Goal: Communication & Community: Answer question/provide support

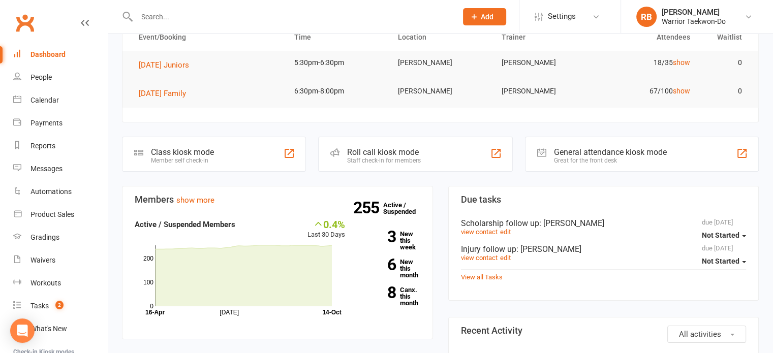
scroll to position [102, 0]
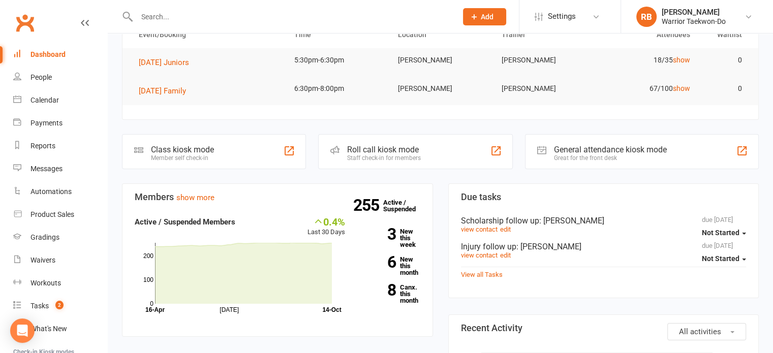
click at [184, 18] on input "text" at bounding box center [292, 17] width 316 height 14
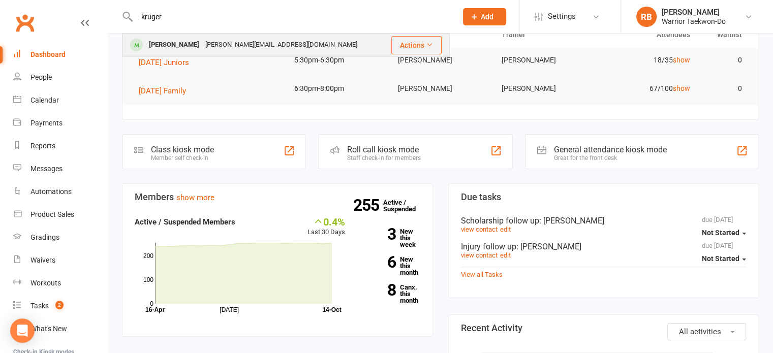
type input "kruger"
click at [206, 41] on div "[PERSON_NAME][EMAIL_ADDRESS][DOMAIN_NAME]" at bounding box center [281, 45] width 158 height 15
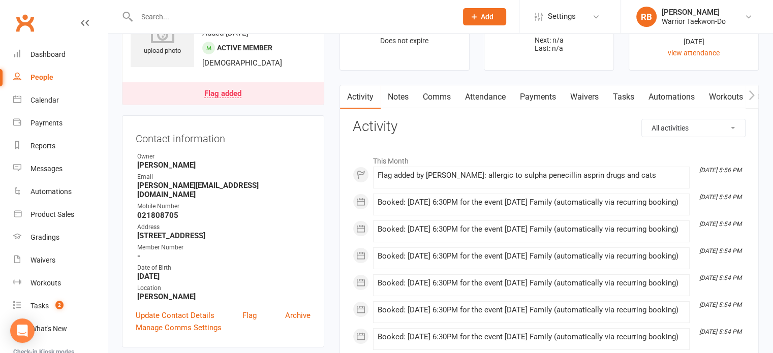
scroll to position [51, 0]
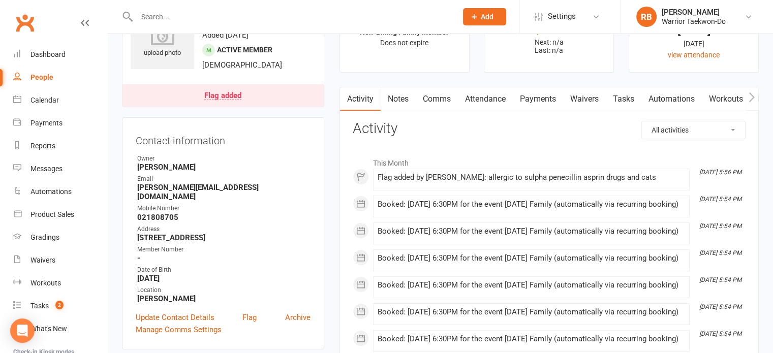
click at [486, 92] on link "Attendance" at bounding box center [485, 98] width 55 height 23
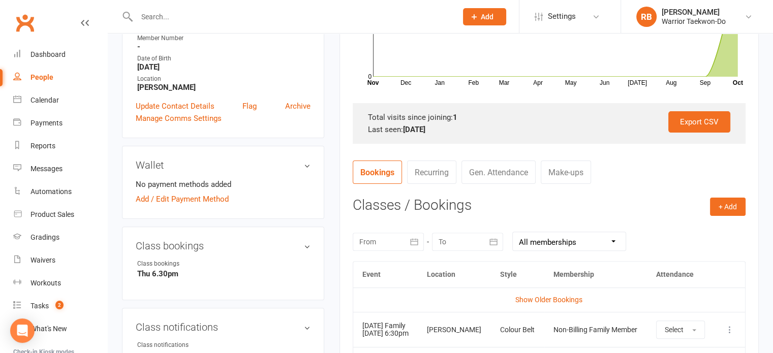
scroll to position [102, 0]
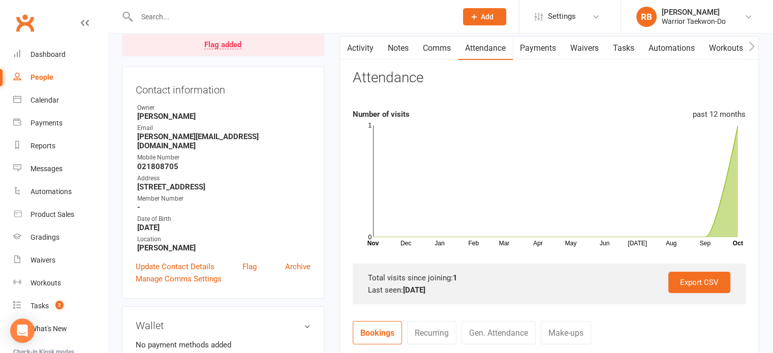
click at [541, 50] on link "Payments" at bounding box center [538, 48] width 50 height 23
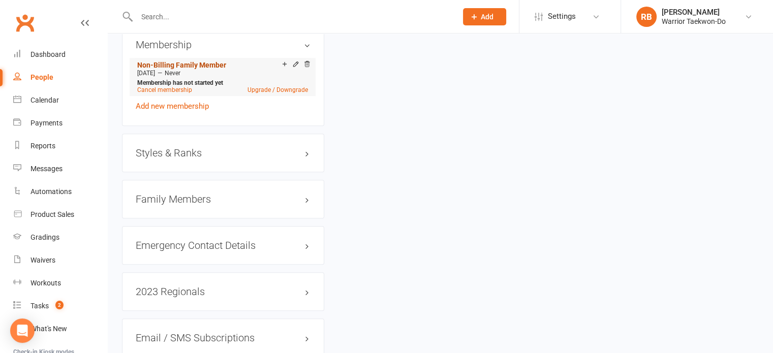
scroll to position [711, 0]
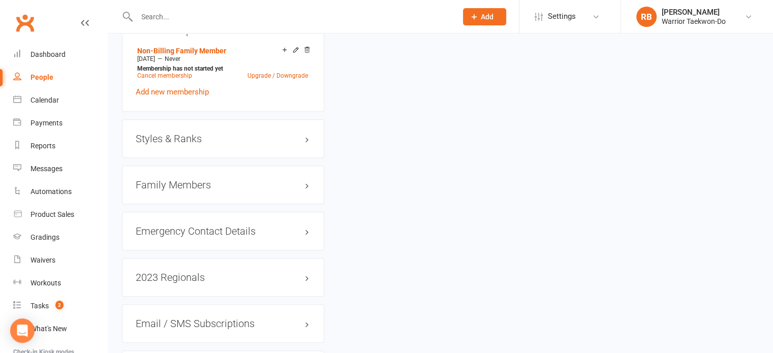
click at [199, 179] on h3 "Family Members" at bounding box center [223, 184] width 175 height 11
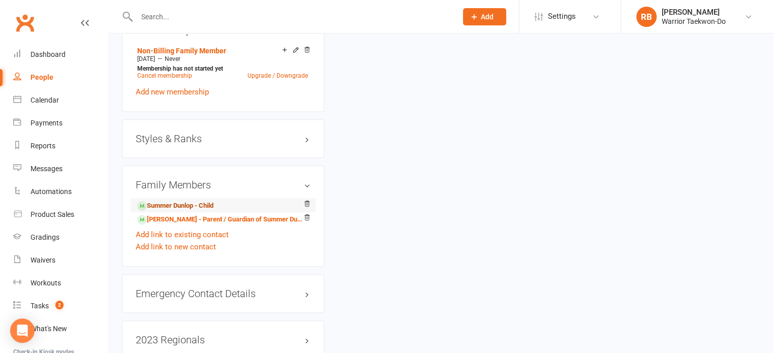
click at [184, 201] on link "Summer Dunlop - Child" at bounding box center [175, 206] width 76 height 11
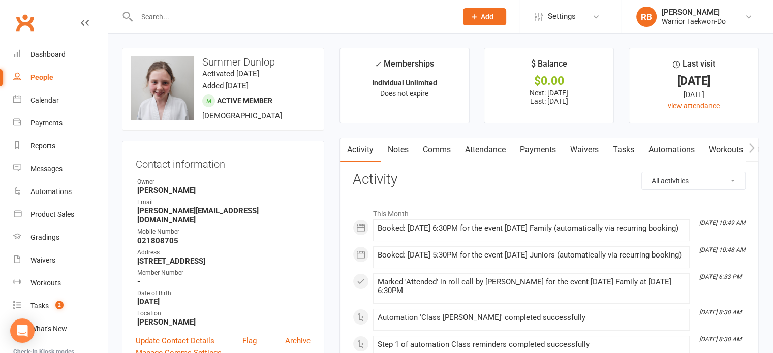
click at [540, 151] on link "Payments" at bounding box center [538, 149] width 50 height 23
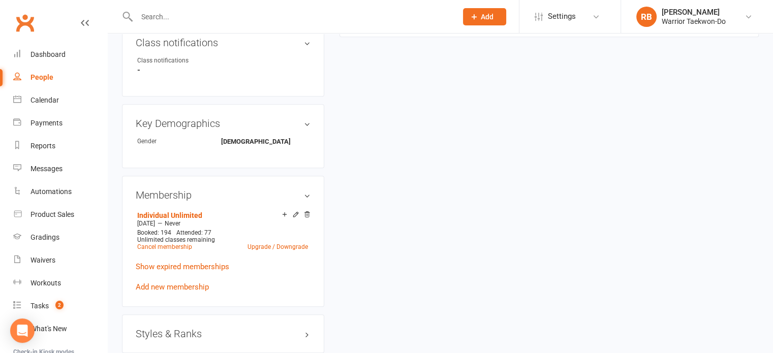
scroll to position [610, 0]
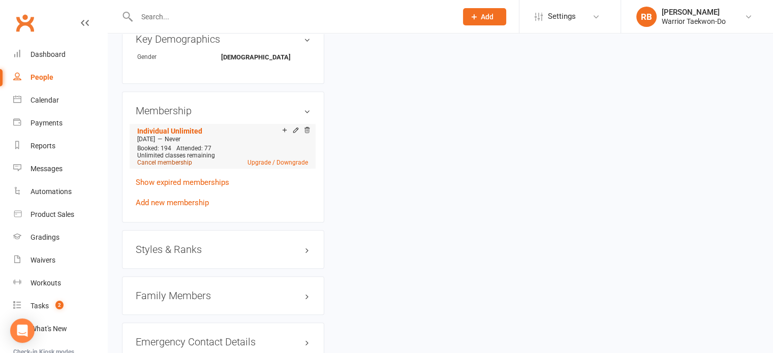
click at [158, 159] on link "Cancel membership" at bounding box center [164, 162] width 55 height 7
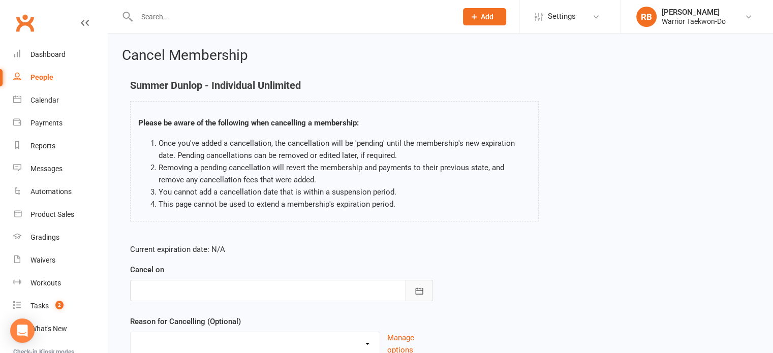
click at [423, 291] on icon "button" at bounding box center [419, 291] width 10 height 10
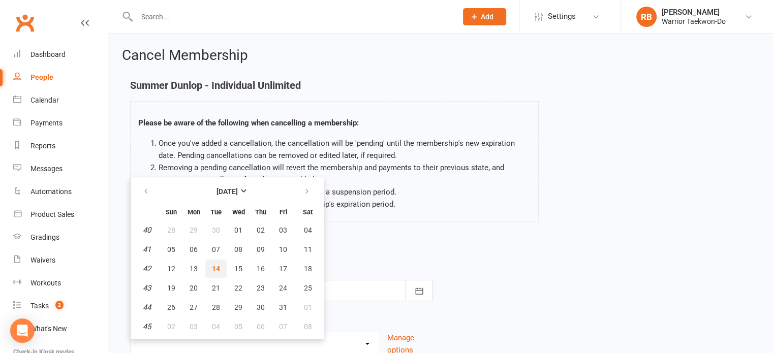
click at [215, 265] on span "14" at bounding box center [216, 269] width 8 height 8
type input "[DATE]"
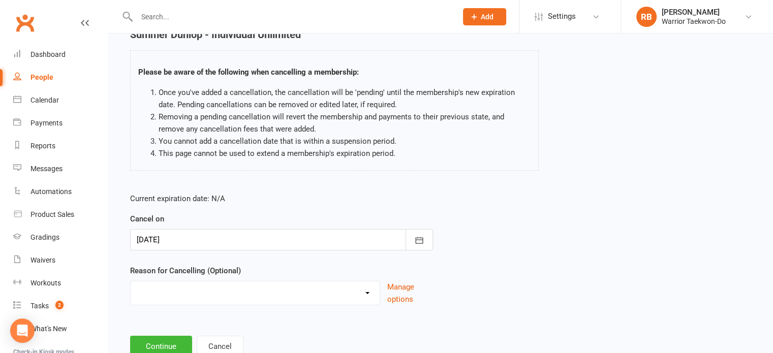
scroll to position [85, 0]
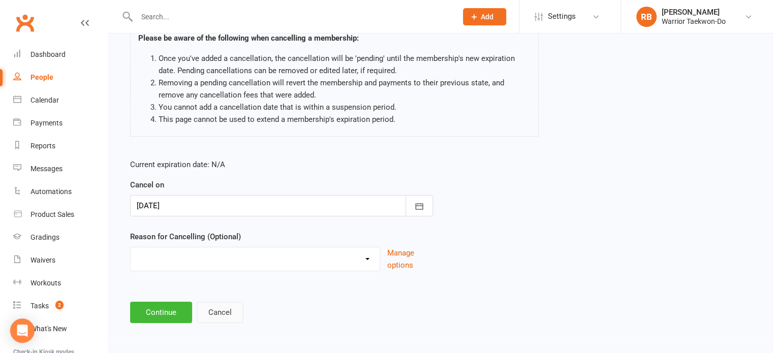
click at [227, 310] on button "Cancel" at bounding box center [220, 312] width 47 height 21
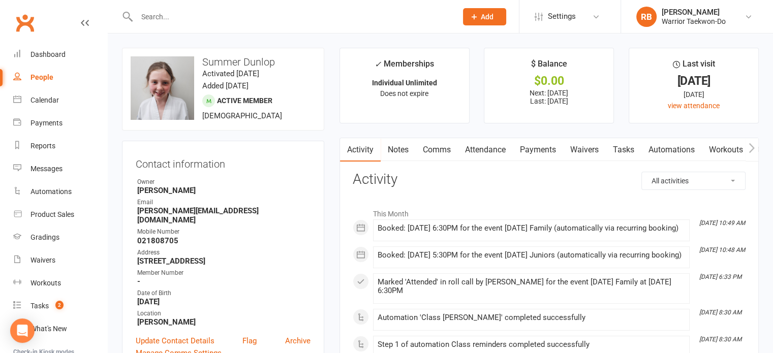
click at [569, 150] on link "Waivers" at bounding box center [584, 149] width 43 height 23
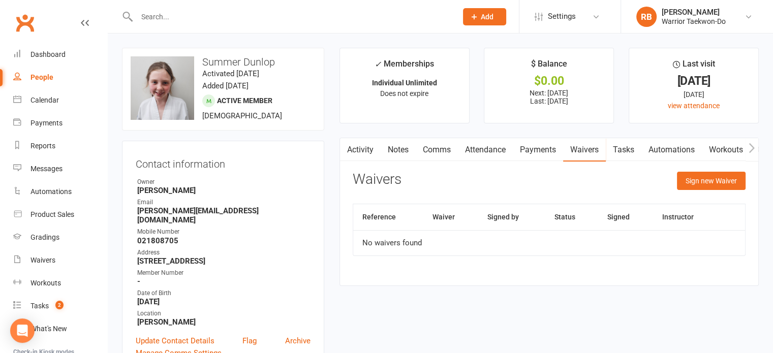
click at [541, 151] on link "Payments" at bounding box center [538, 149] width 50 height 23
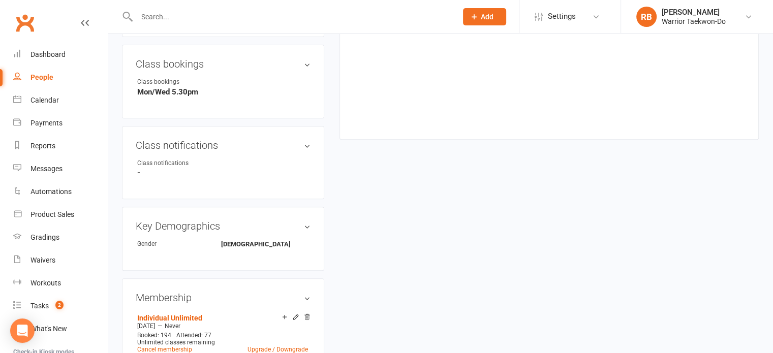
scroll to position [559, 0]
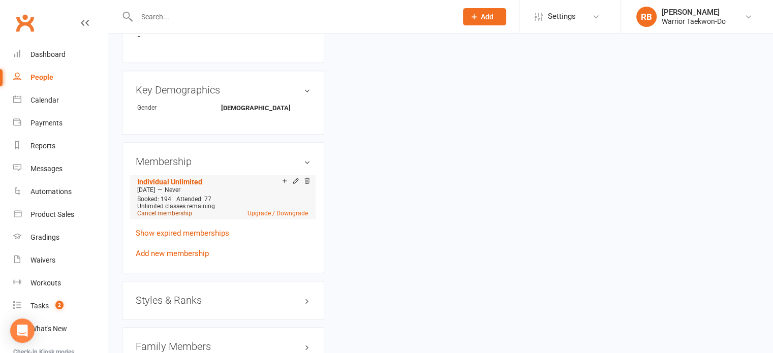
click at [175, 210] on link "Cancel membership" at bounding box center [164, 213] width 55 height 7
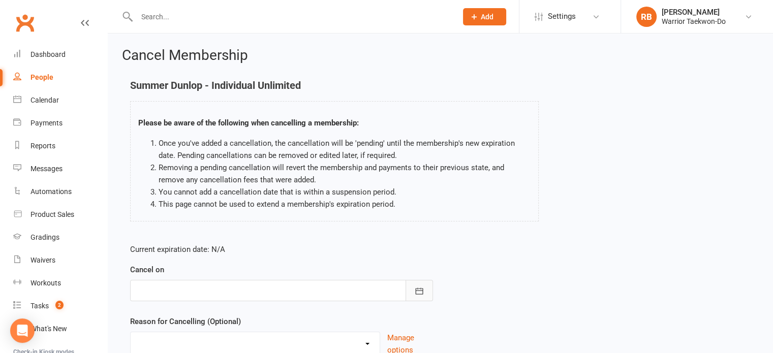
click at [415, 293] on icon "button" at bounding box center [419, 291] width 10 height 10
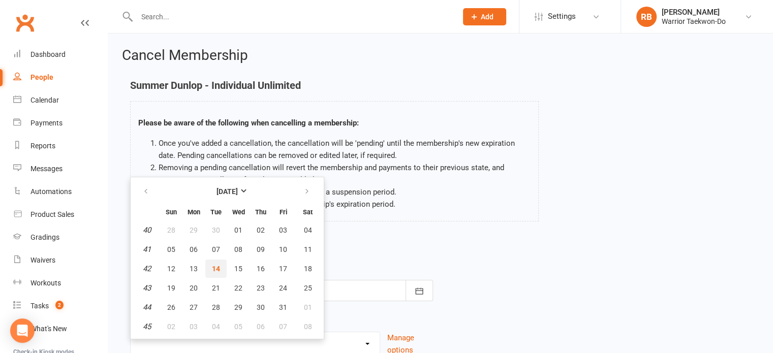
click at [219, 266] on span "14" at bounding box center [216, 269] width 8 height 8
type input "[DATE]"
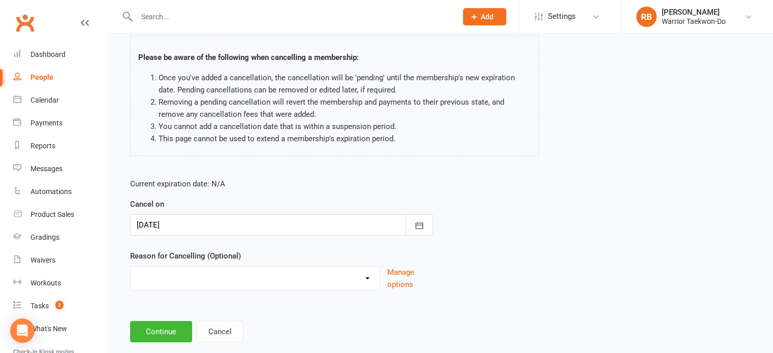
scroll to position [85, 0]
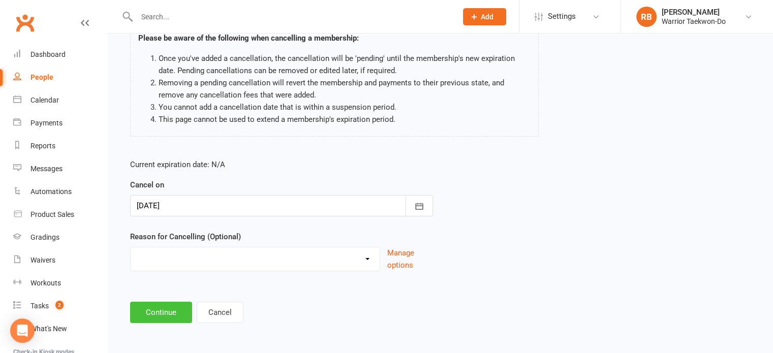
click at [160, 309] on button "Continue" at bounding box center [161, 312] width 62 height 21
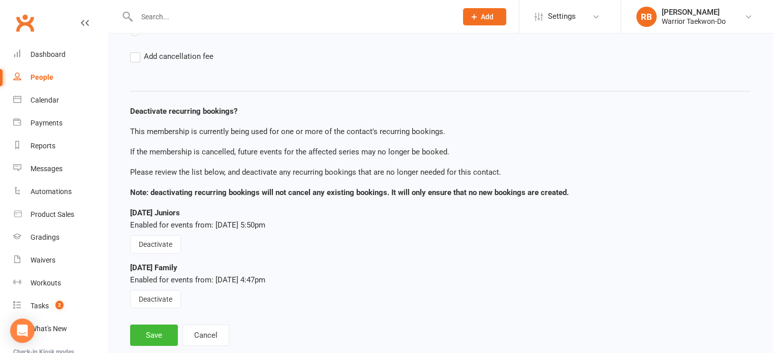
scroll to position [137, 0]
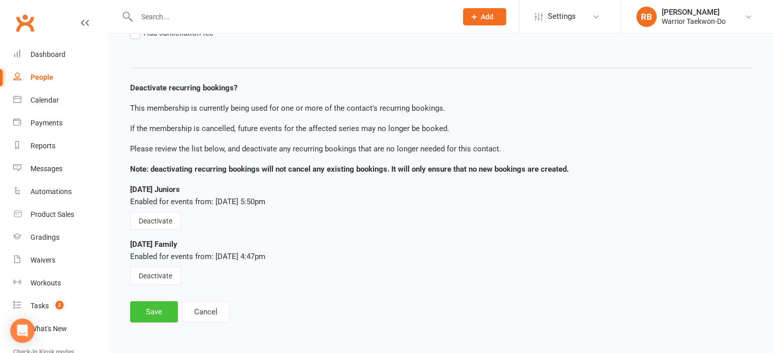
click at [152, 315] on button "Save" at bounding box center [154, 311] width 48 height 21
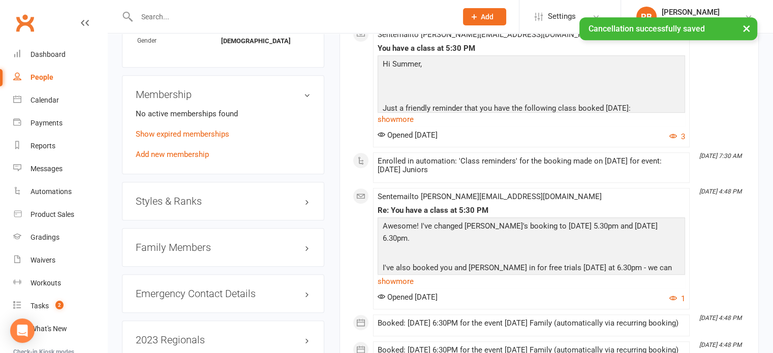
scroll to position [661, 0]
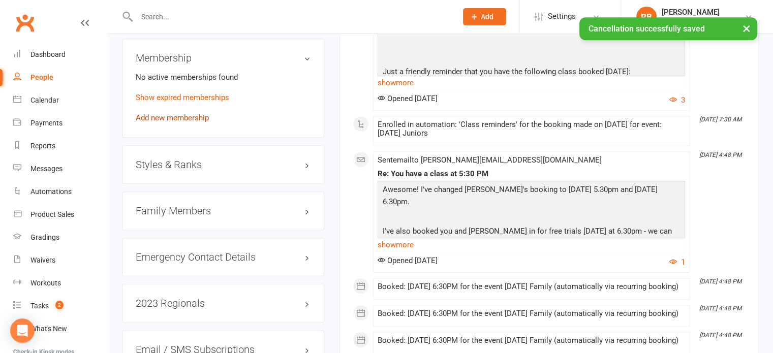
click at [182, 113] on link "Add new membership" at bounding box center [172, 117] width 73 height 9
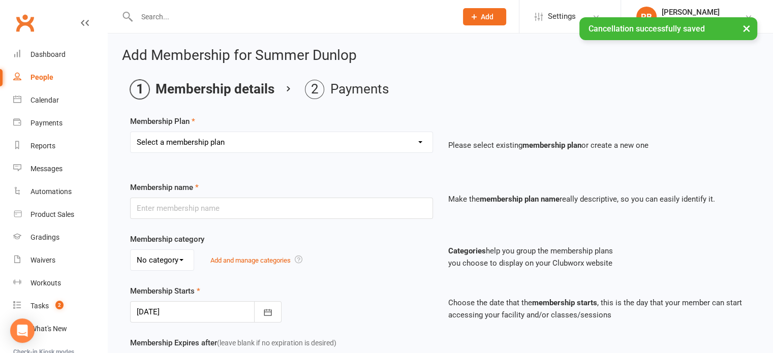
click at [211, 144] on select "Select a membership plan Create new Membership Plan Individual 1x/week Compleme…" at bounding box center [282, 142] width 302 height 20
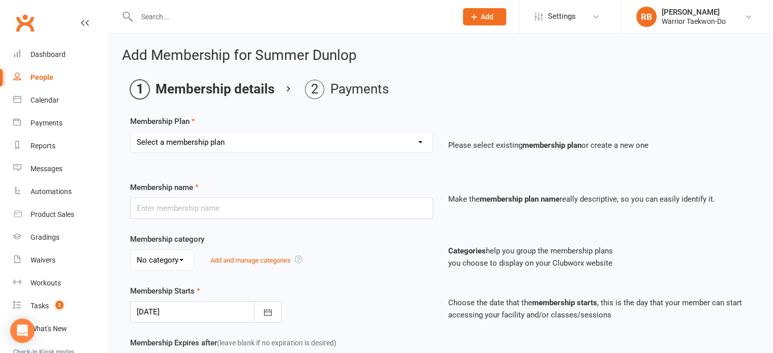
select select "5"
click at [131, 132] on select "Select a membership plan Create new Membership Plan Individual 1x/week Compleme…" at bounding box center [282, 142] width 302 height 20
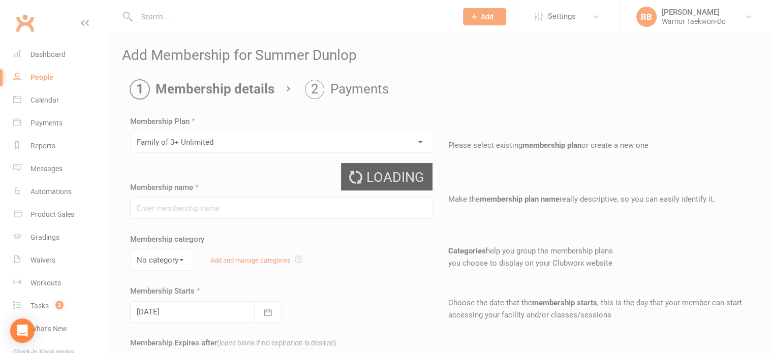
type input "Family of 3+ Unlimited"
select select "1"
type input "0"
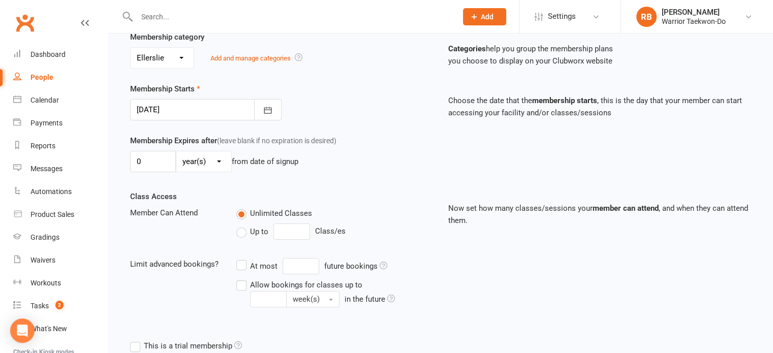
scroll to position [203, 0]
click at [266, 100] on button "button" at bounding box center [267, 108] width 27 height 21
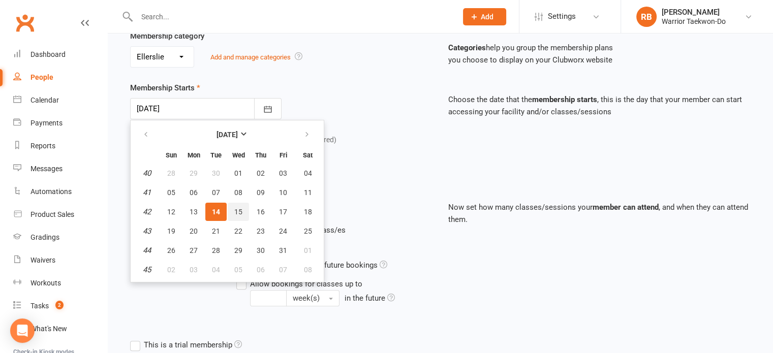
click at [236, 210] on span "15" at bounding box center [238, 212] width 8 height 8
type input "[DATE]"
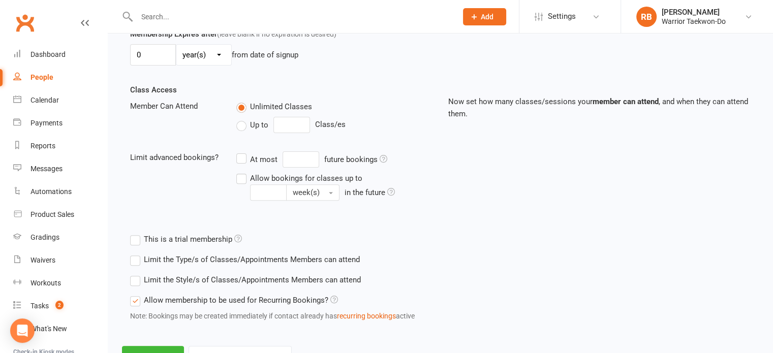
scroll to position [350, 0]
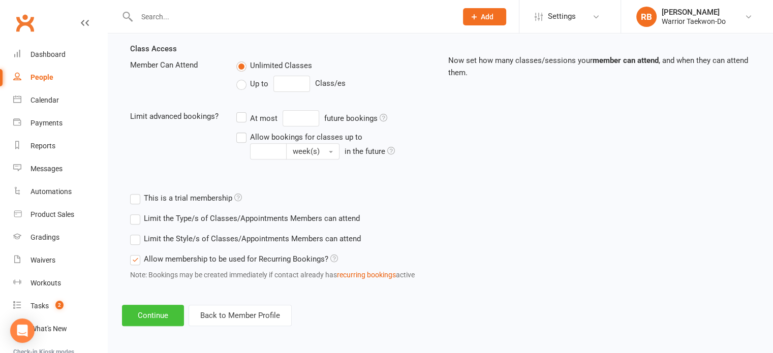
click at [157, 316] on button "Continue" at bounding box center [153, 315] width 62 height 21
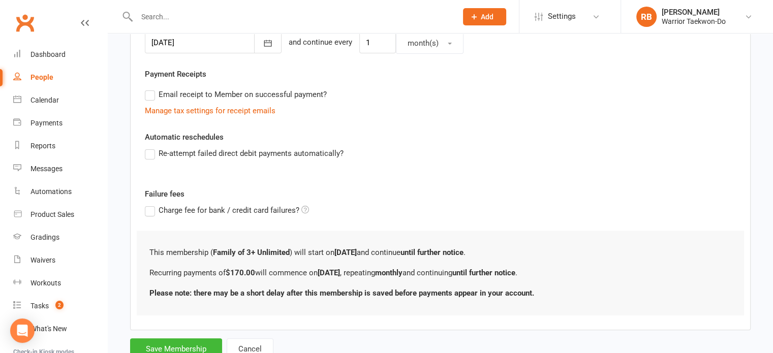
scroll to position [303, 0]
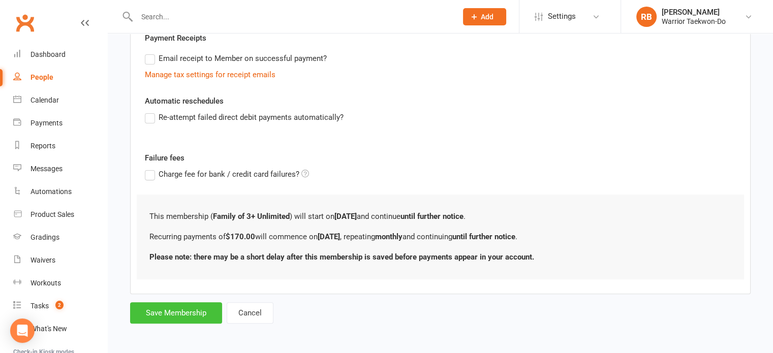
click at [172, 317] on button "Save Membership" at bounding box center [176, 312] width 92 height 21
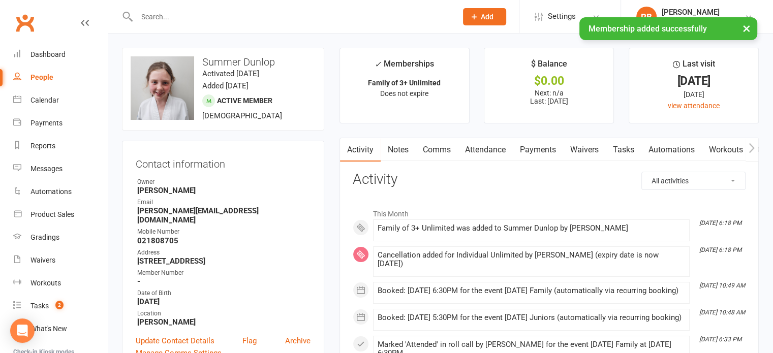
click at [437, 144] on link "Comms" at bounding box center [437, 149] width 42 height 23
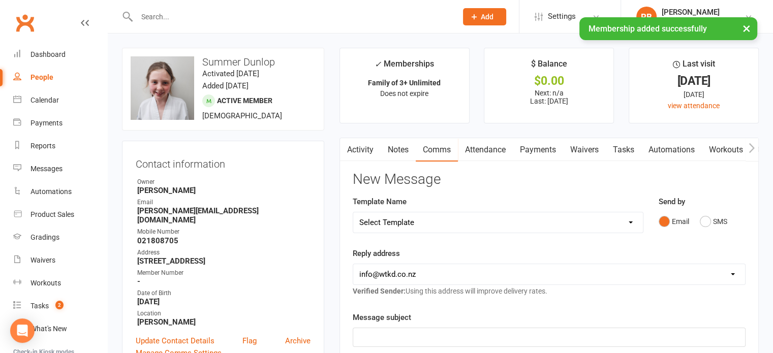
click at [439, 223] on select "Select Template [Email] We Miss You - 1st email [Email] Graduation from Junior …" at bounding box center [498, 222] width 290 height 20
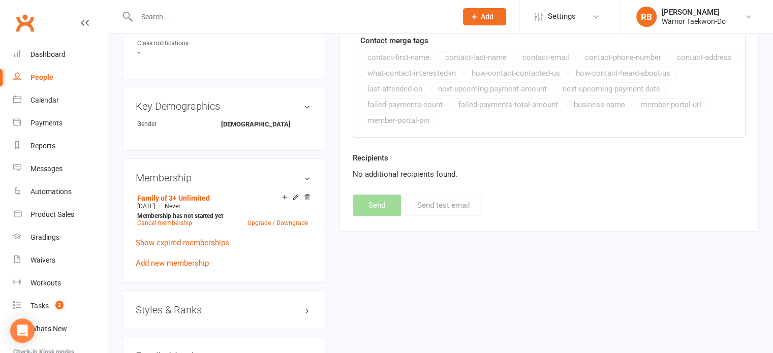
scroll to position [610, 0]
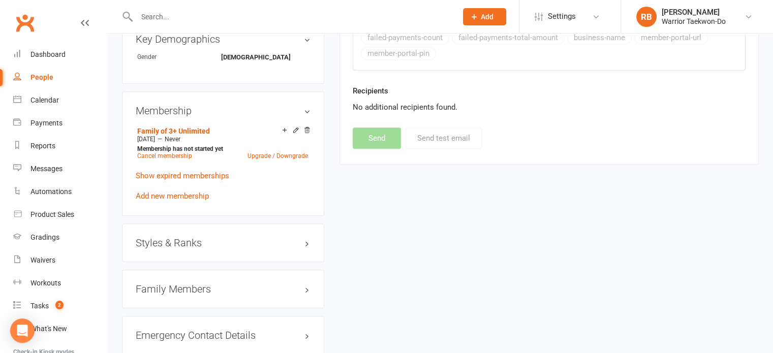
click at [195, 284] on h3 "Family Members" at bounding box center [223, 289] width 175 height 11
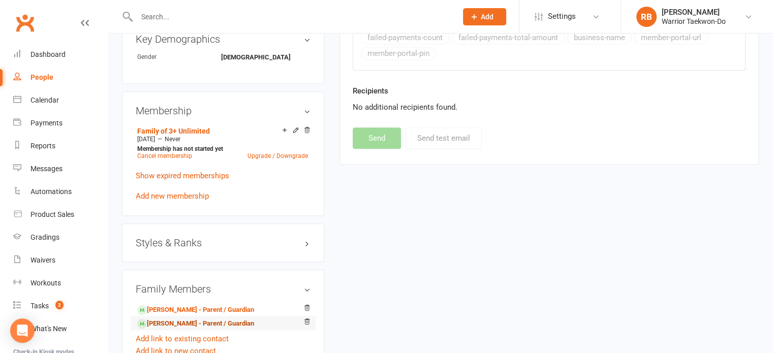
click at [177, 319] on link "[PERSON_NAME] - Parent / Guardian" at bounding box center [195, 324] width 117 height 11
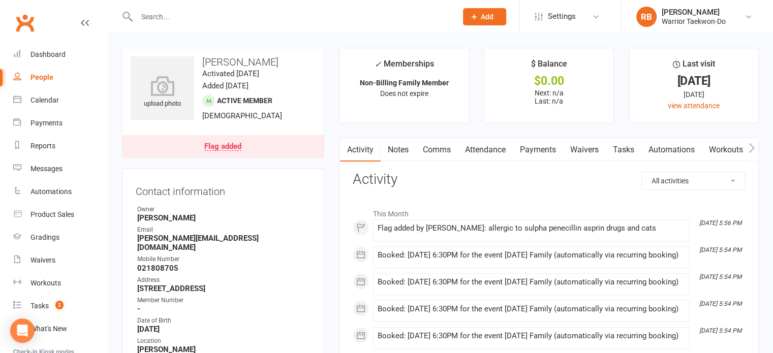
click at [439, 152] on link "Comms" at bounding box center [437, 149] width 42 height 23
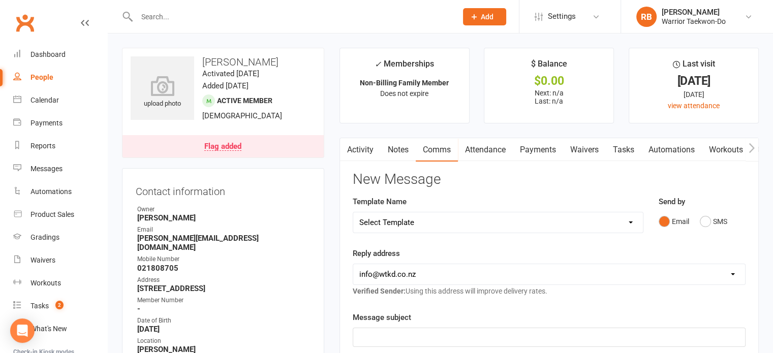
click at [409, 198] on div "Template Name Select Template [Email] We Miss You - 1st email [Email] Graduatio…" at bounding box center [498, 215] width 291 height 38
click at [413, 213] on select "Select Template [Email] We Miss You - 1st email [Email] Graduation from Junior …" at bounding box center [498, 222] width 290 height 20
select select "15"
click at [353, 212] on select "Select Template [Email] We Miss You - 1st email [Email] Graduation from Junior …" at bounding box center [498, 222] width 290 height 20
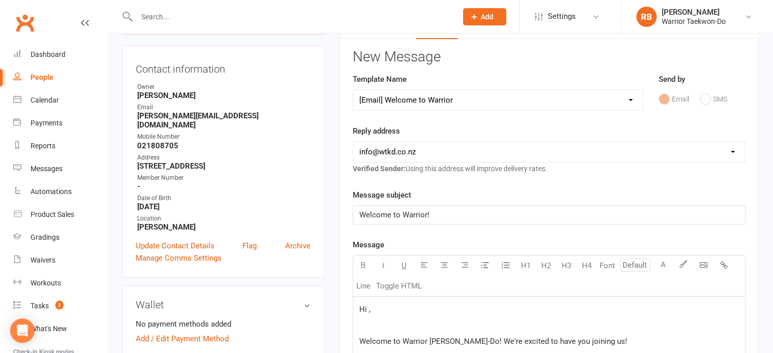
scroll to position [254, 0]
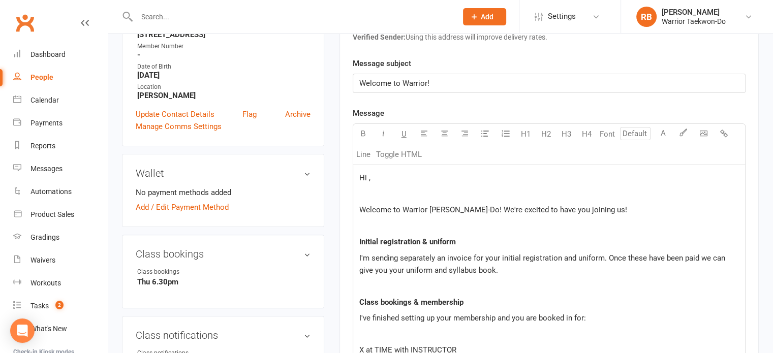
click at [392, 173] on p "Hi ," at bounding box center [549, 178] width 380 height 12
click at [476, 206] on span "Welcome to Warrior [PERSON_NAME]-Do! We're excited to have you joining us!" at bounding box center [493, 209] width 268 height 9
drag, startPoint x: 446, startPoint y: 207, endPoint x: 467, endPoint y: 206, distance: 20.8
click at [446, 206] on span "We're excited to have you joining us!" at bounding box center [420, 209] width 123 height 9
click at [552, 267] on p "I'm sending separately an invoice for your initial registration and uniform. On…" at bounding box center [549, 264] width 380 height 24
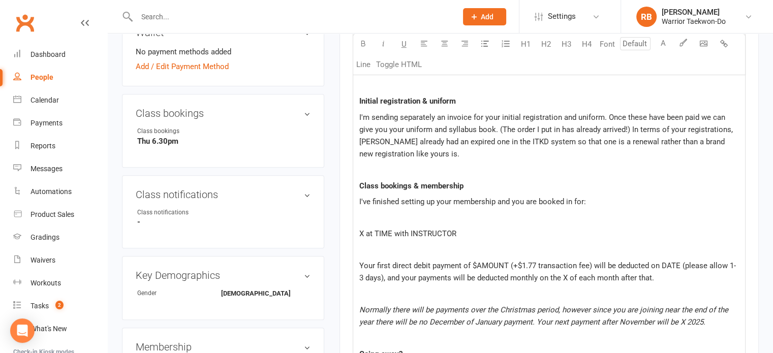
scroll to position [457, 0]
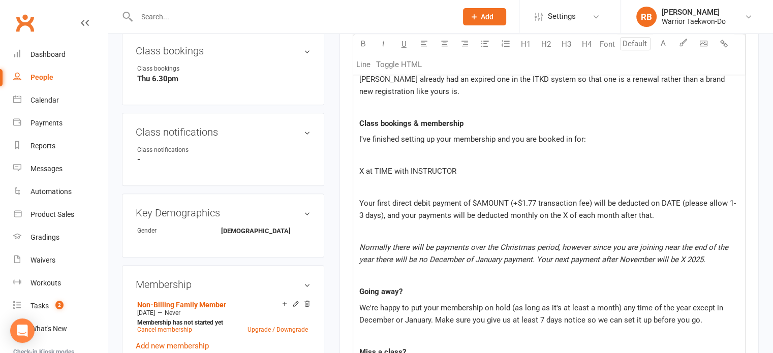
click at [486, 168] on p "X at TIME with INSTRUCTOR" at bounding box center [549, 171] width 380 height 12
drag, startPoint x: 477, startPoint y: 199, endPoint x: 507, endPoint y: 199, distance: 30.0
click at [507, 199] on span "Your first direct debit payment of $AMOUNT (+$1.77 transaction fee) will be ded…" at bounding box center [547, 209] width 377 height 21
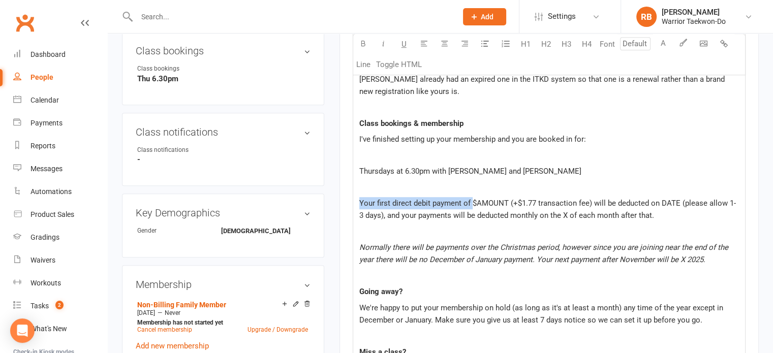
drag, startPoint x: 358, startPoint y: 199, endPoint x: 473, endPoint y: 200, distance: 114.3
click at [473, 200] on span "Your first direct debit payment of $AMOUNT (+$1.77 transaction fee) will be ded…" at bounding box center [547, 209] width 377 height 21
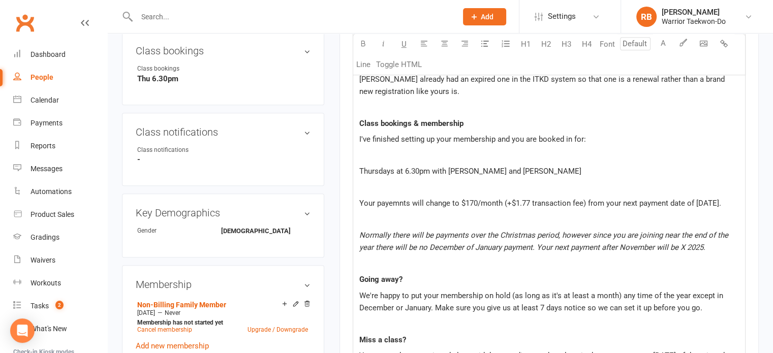
click at [389, 204] on span "Your payemnts will change to $170/month (+$1.77 transaction fee) from your next…" at bounding box center [540, 203] width 362 height 9
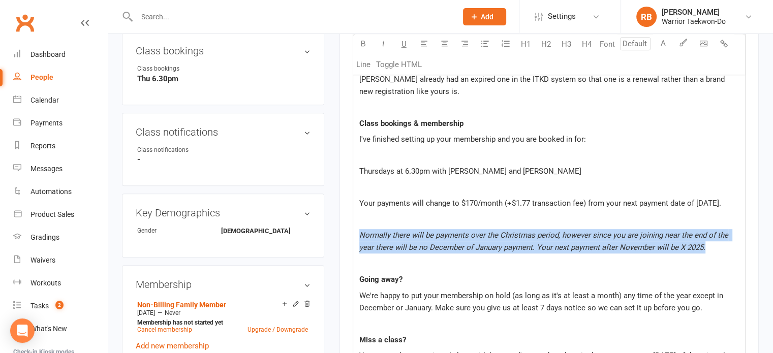
drag, startPoint x: 712, startPoint y: 248, endPoint x: 366, endPoint y: 223, distance: 347.5
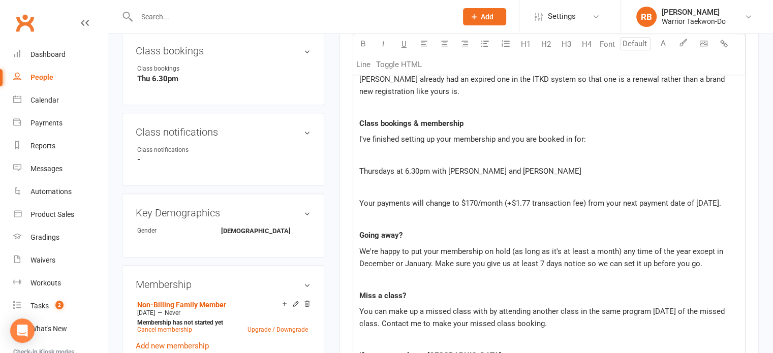
click at [737, 200] on p "Your payments will change to $170/month (+$1.77 transaction fee) from your next…" at bounding box center [549, 203] width 380 height 12
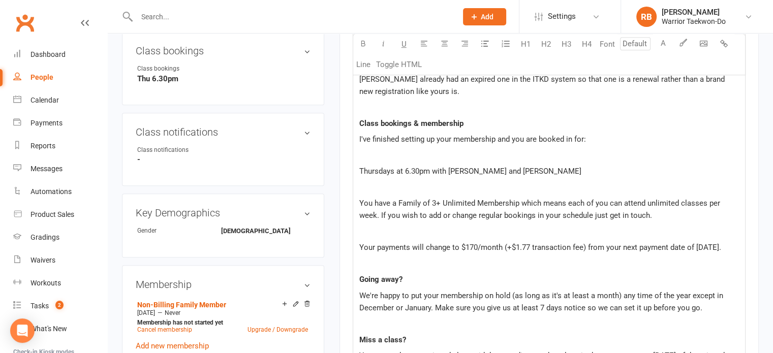
click at [377, 248] on span "Your payments will change to $170/month (+$1.77 transaction fee) from your next…" at bounding box center [540, 247] width 362 height 9
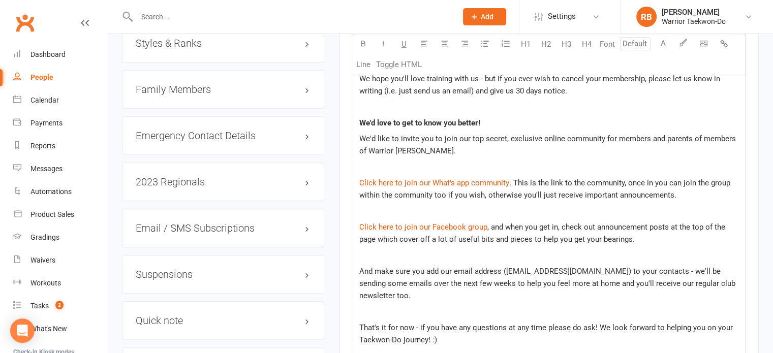
scroll to position [813, 0]
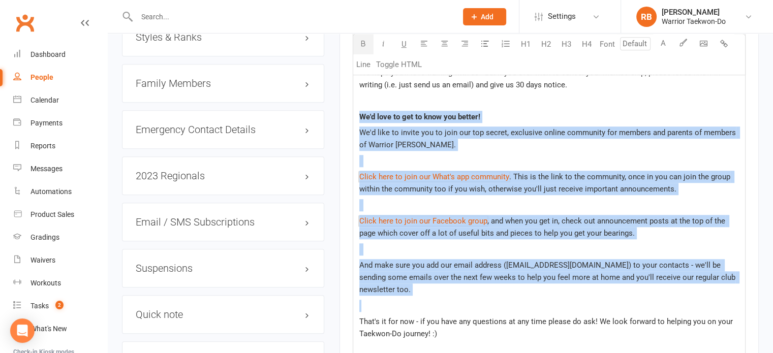
drag, startPoint x: 719, startPoint y: 284, endPoint x: 342, endPoint y: 120, distance: 410.8
click at [342, 120] on div "Activity Notes Comms Attendance Payments Waivers Tasks Automations Workouts Gra…" at bounding box center [548, 25] width 419 height 1401
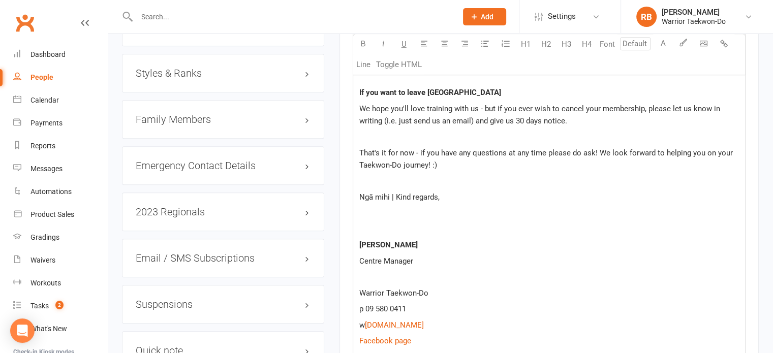
scroll to position [762, 0]
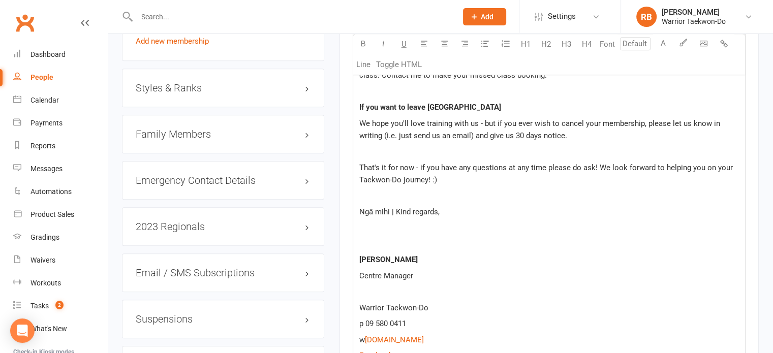
click at [470, 182] on p "That's it for now - if you have any questions at any time please do ask! We loo…" at bounding box center [549, 174] width 380 height 24
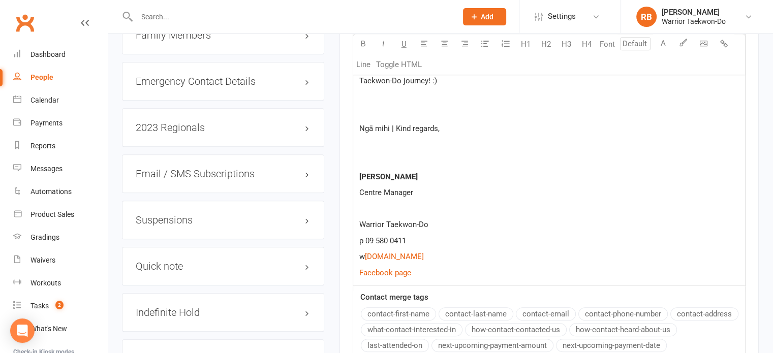
scroll to position [1016, 0]
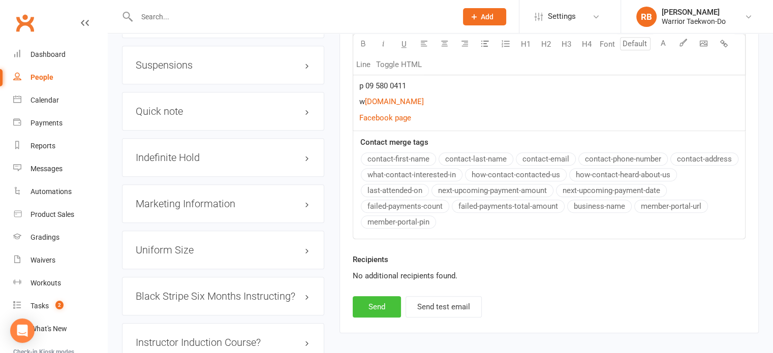
click at [391, 300] on button "Send" at bounding box center [377, 306] width 48 height 21
select select
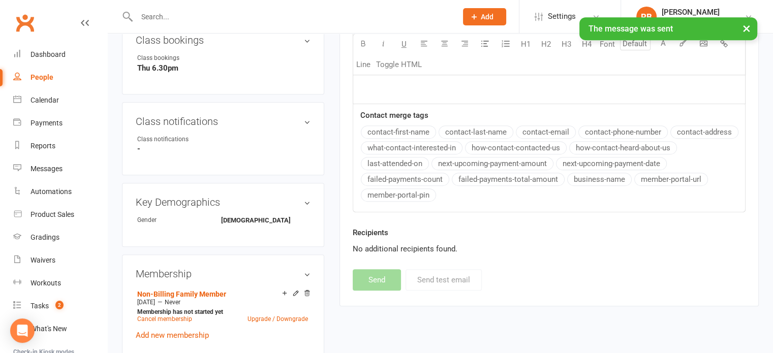
scroll to position [254, 0]
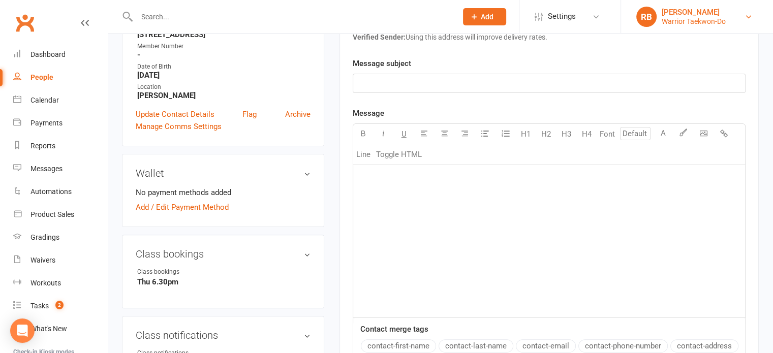
click at [736, 9] on link "RB [PERSON_NAME] Warrior Taekwon-Do" at bounding box center [696, 17] width 121 height 20
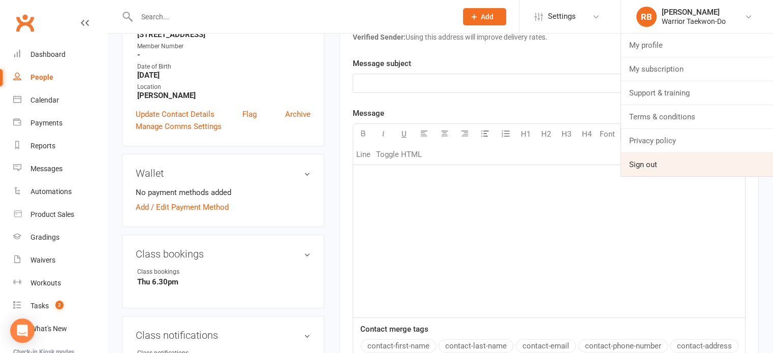
click at [648, 162] on link "Sign out" at bounding box center [697, 164] width 152 height 23
